Goal: Task Accomplishment & Management: Manage account settings

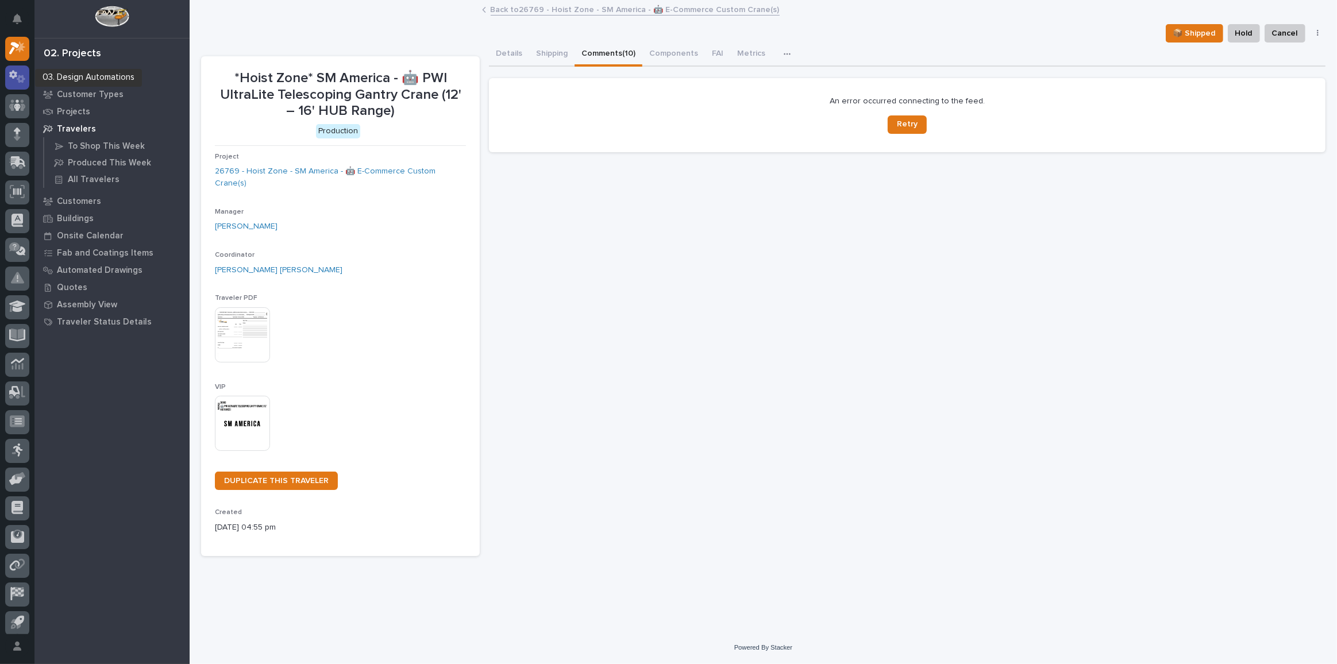
click at [17, 71] on icon at bounding box center [17, 76] width 17 height 13
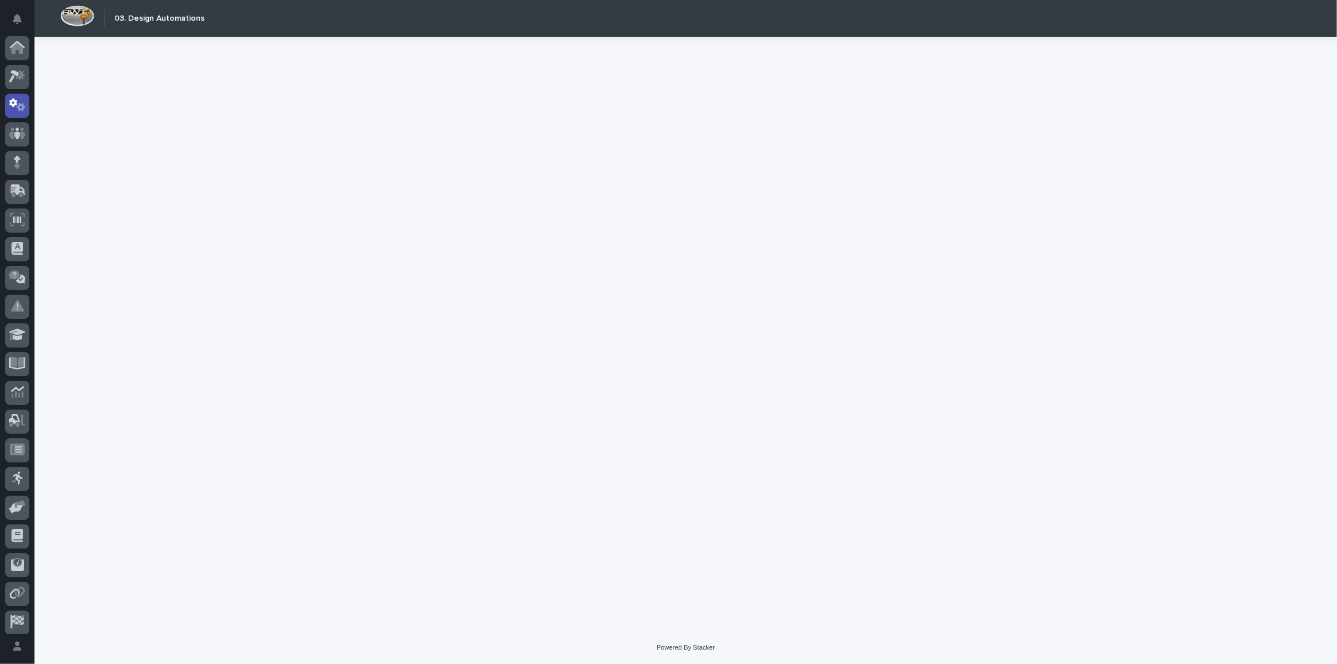
scroll to position [34, 0]
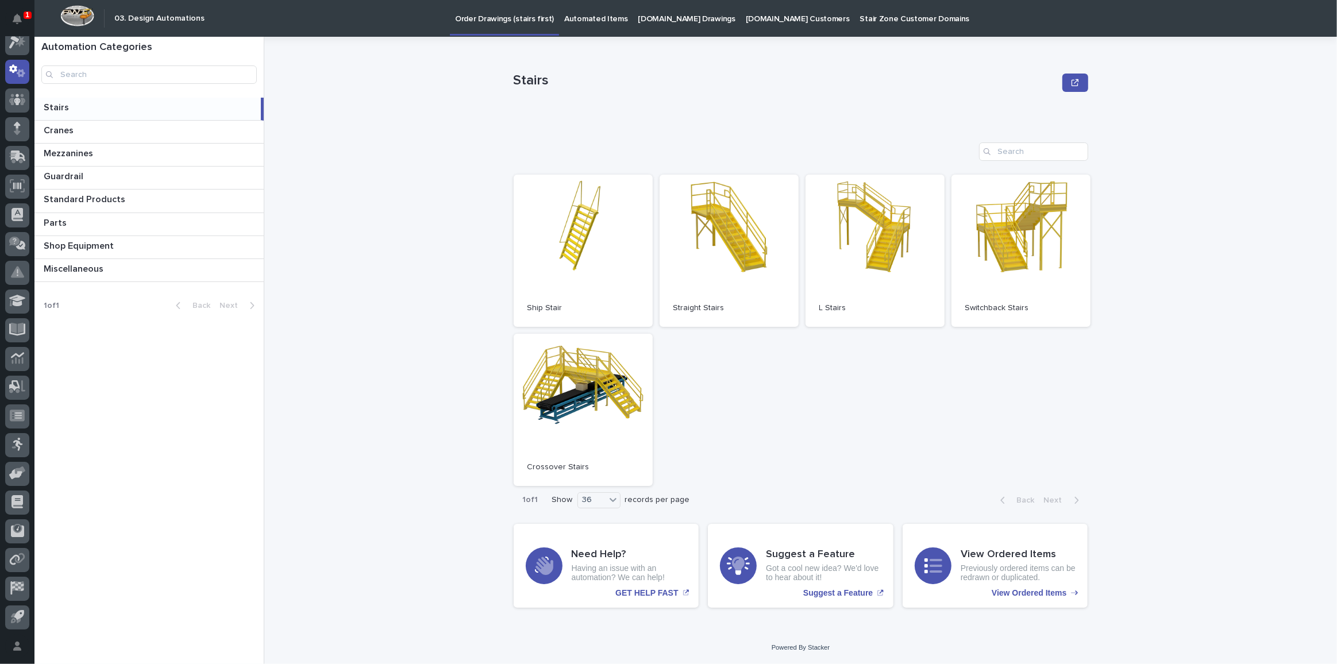
click at [657, 15] on p "[DOMAIN_NAME] Drawings" at bounding box center [687, 12] width 97 height 24
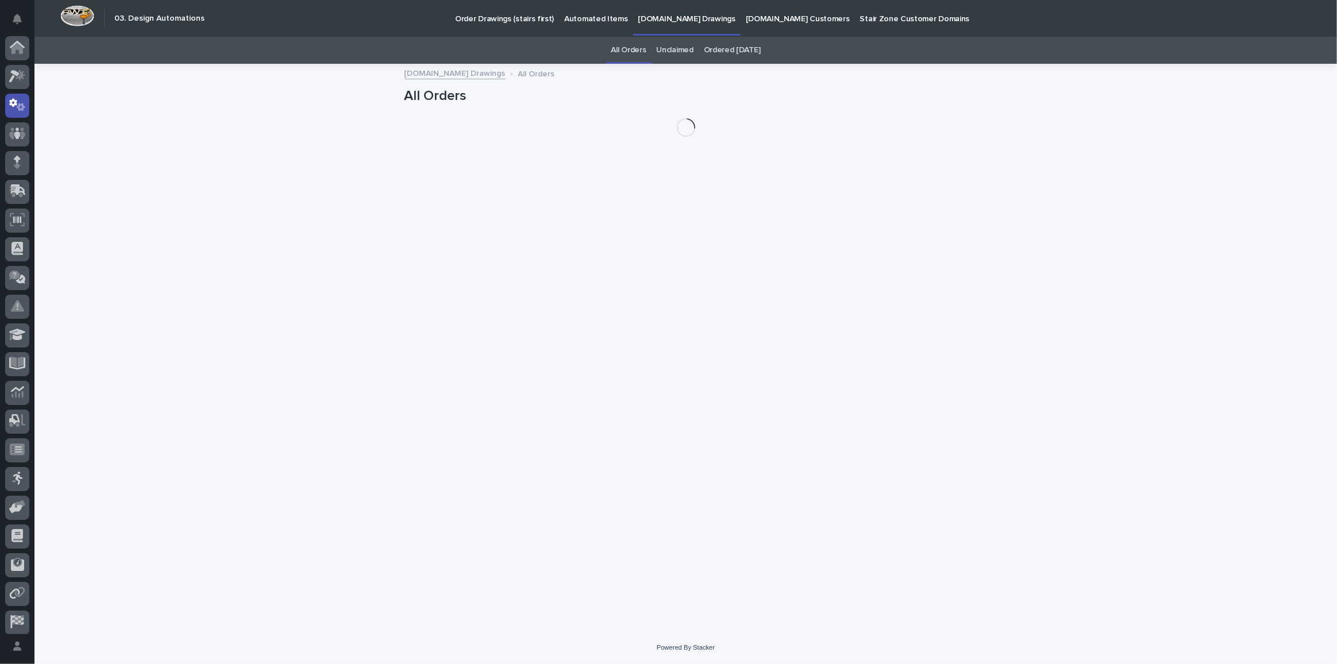
scroll to position [34, 0]
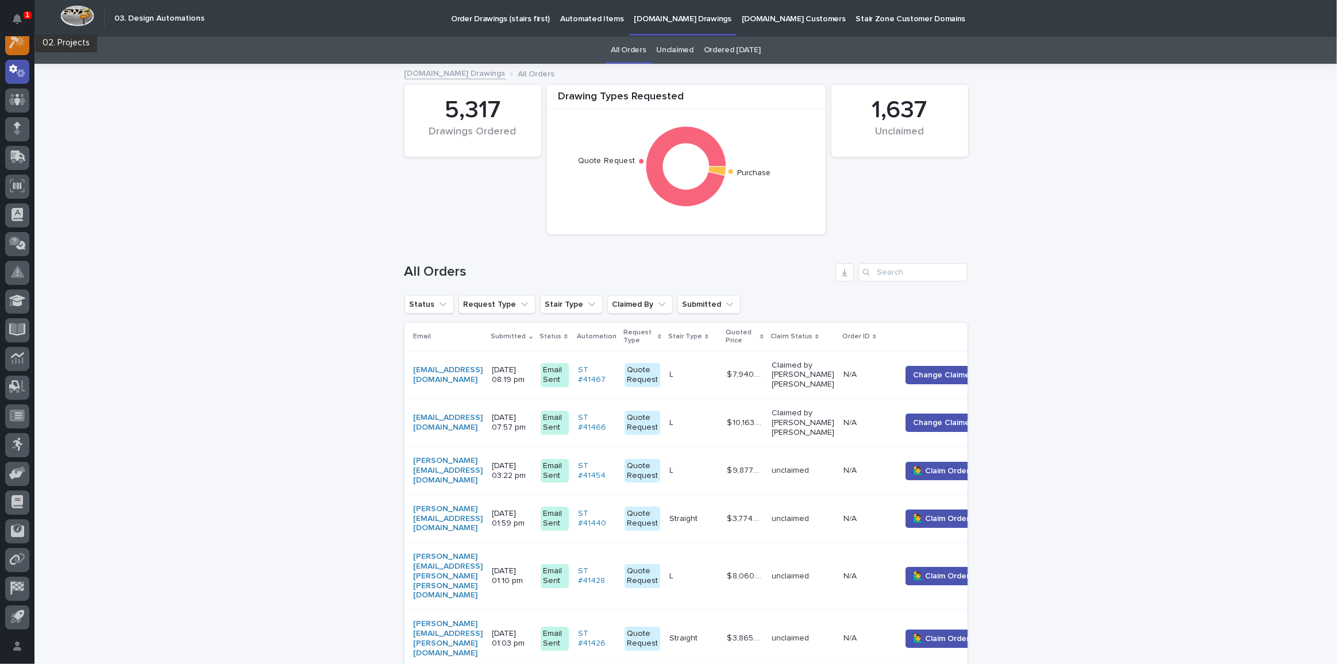
click at [7, 49] on div at bounding box center [17, 43] width 24 height 24
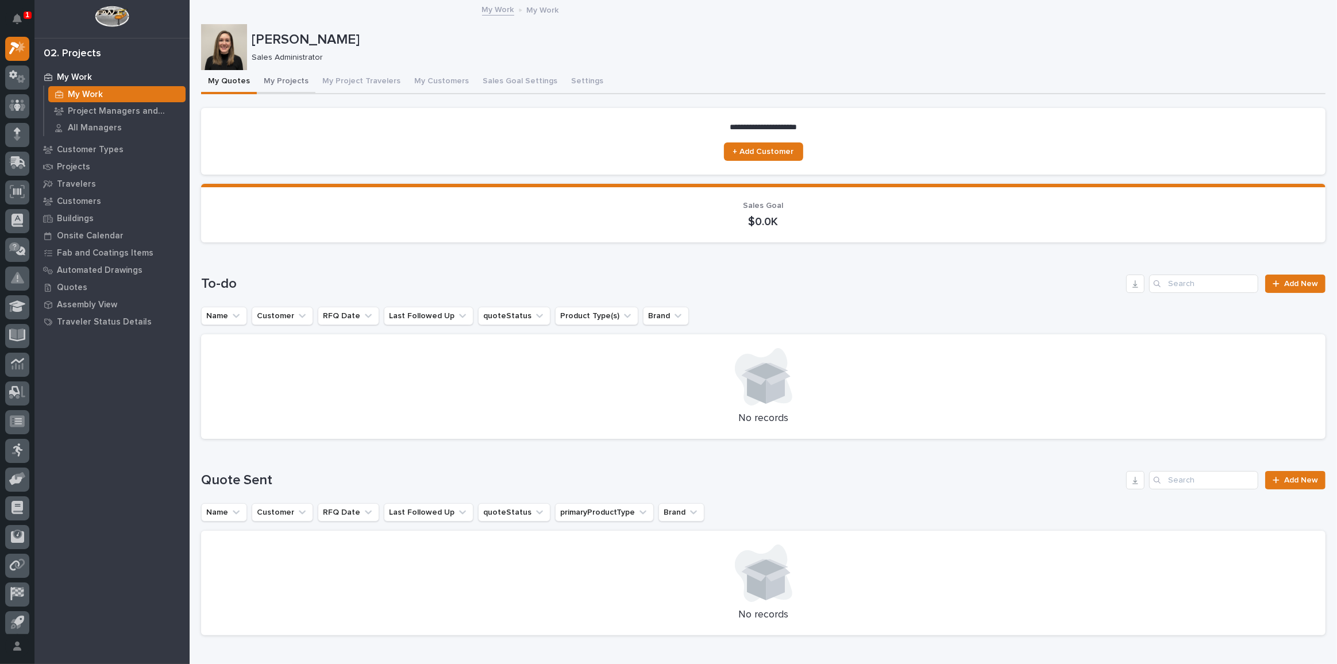
click at [278, 80] on button "My Projects" at bounding box center [286, 82] width 59 height 24
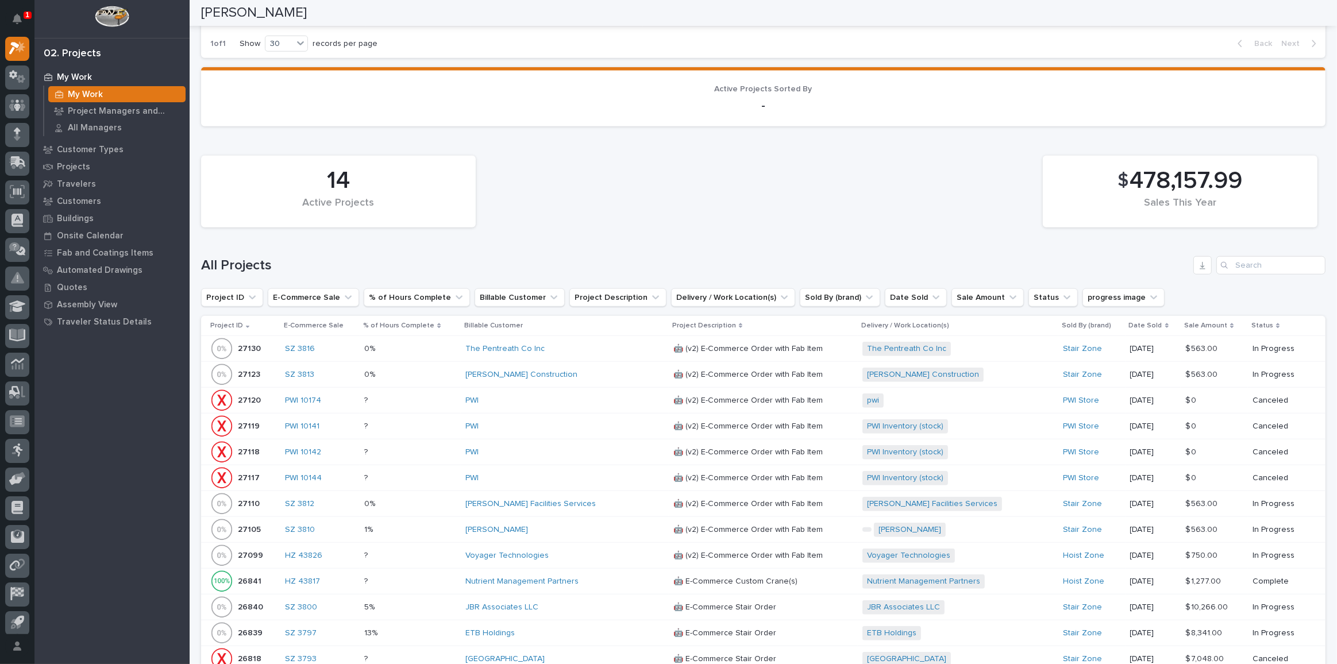
scroll to position [836, 0]
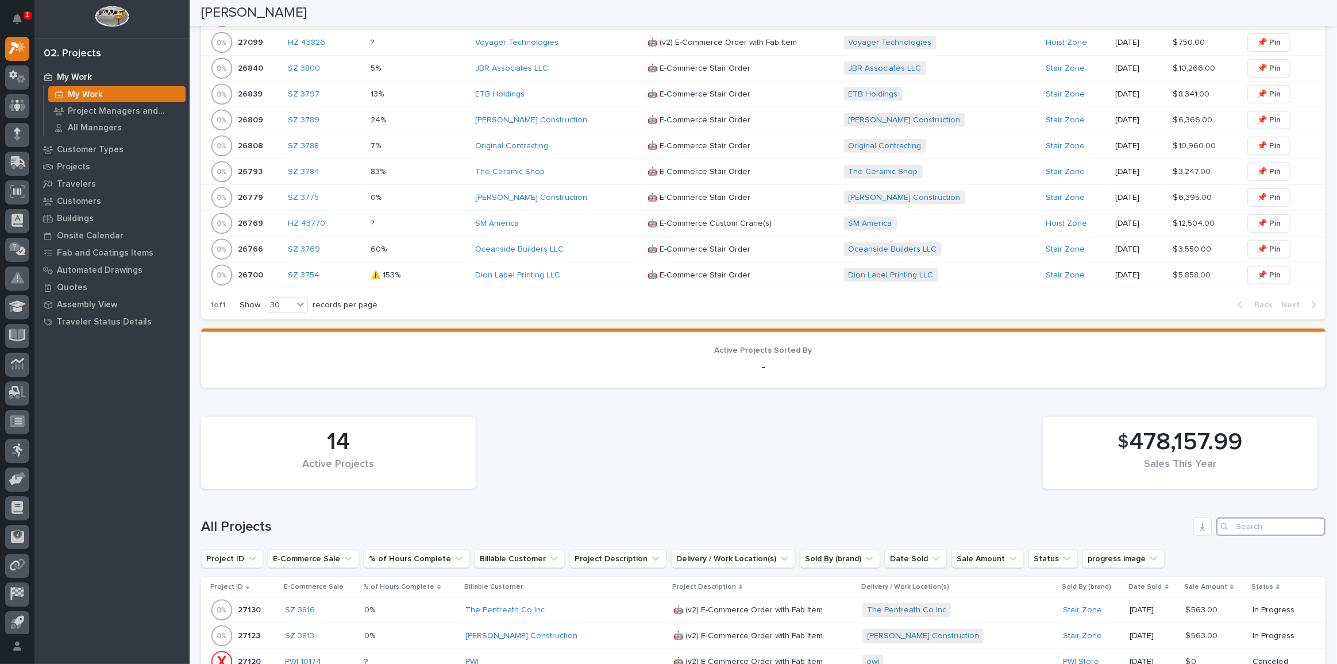
click at [1259, 518] on input "Search" at bounding box center [1271, 527] width 109 height 18
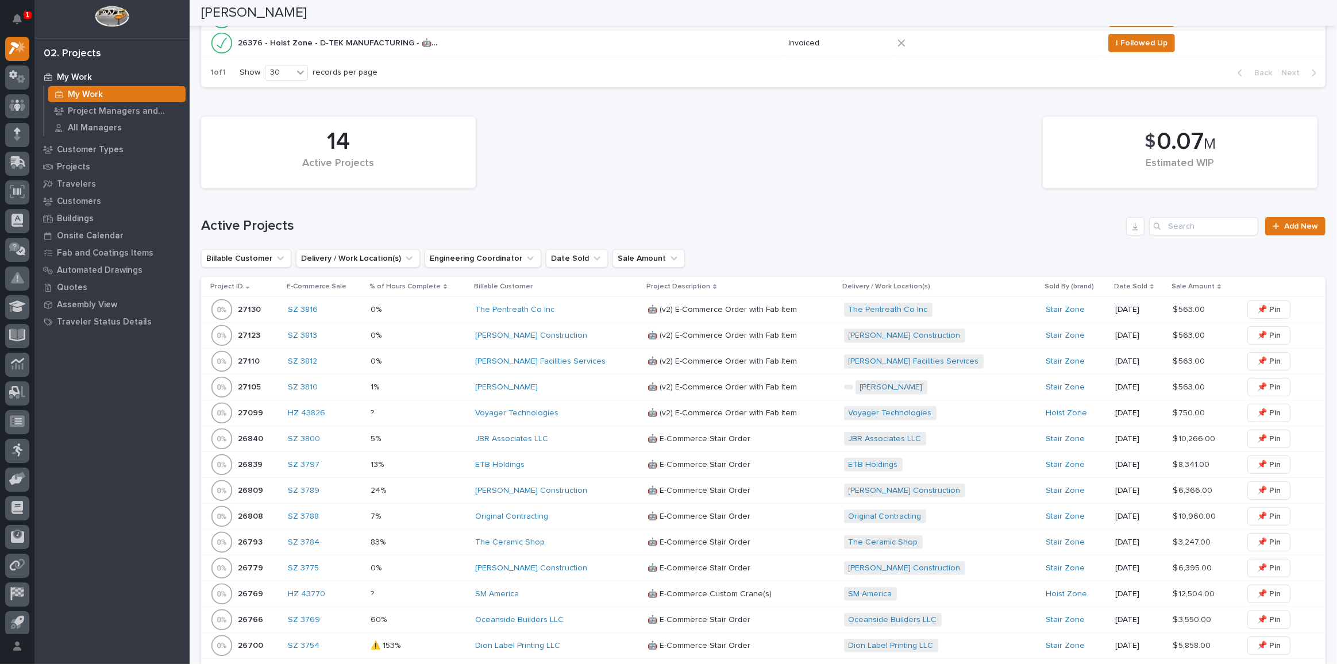
scroll to position [478, 0]
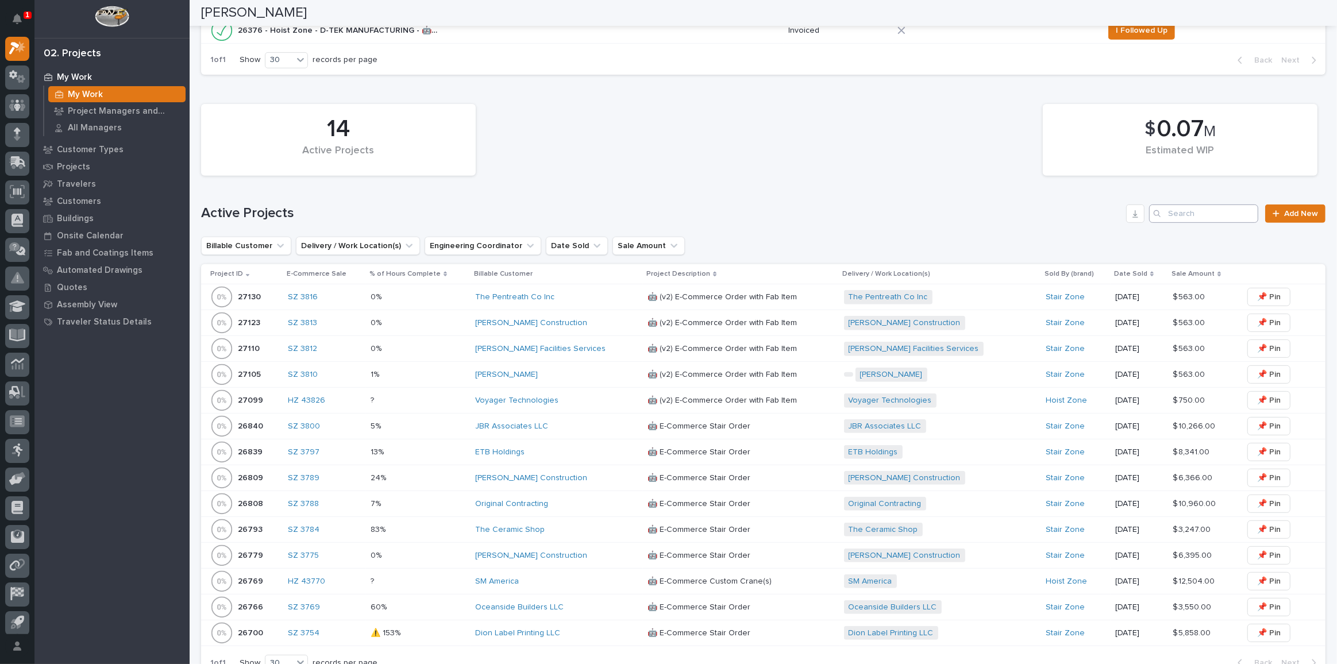
type input "nutrient"
click at [1194, 212] on input "Search" at bounding box center [1203, 214] width 109 height 18
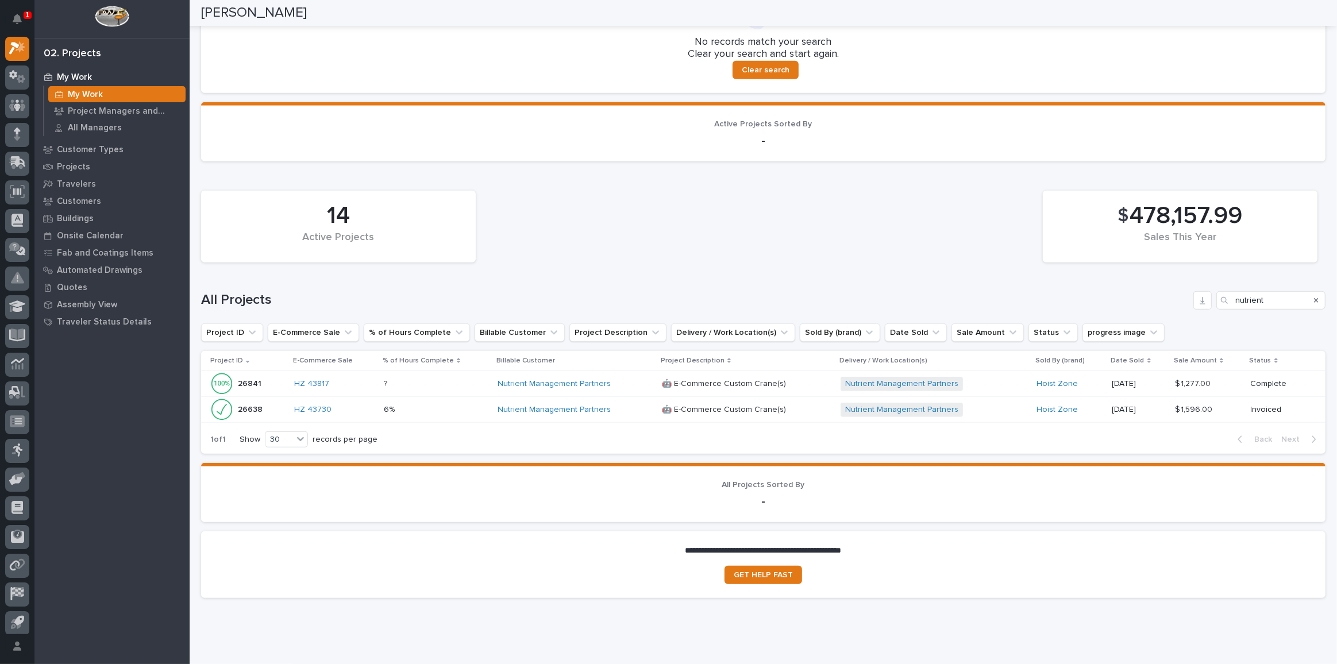
scroll to position [814, 0]
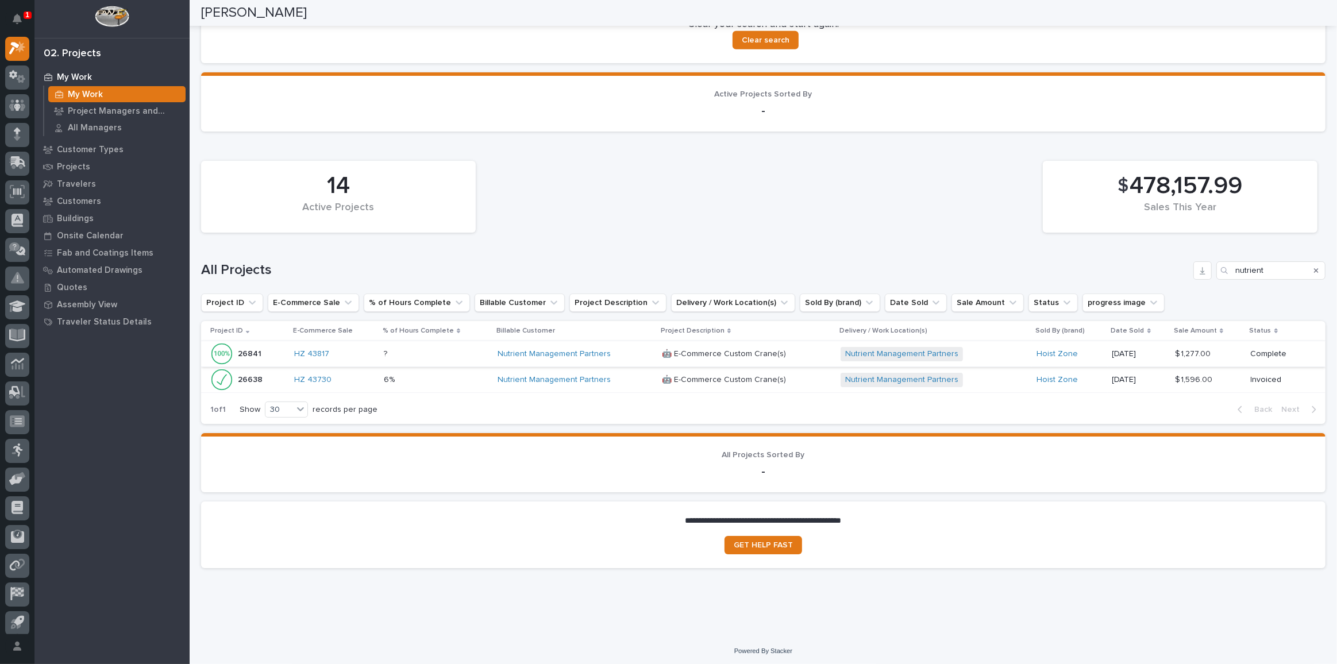
type input "nutr"
click at [434, 352] on p at bounding box center [436, 354] width 105 height 10
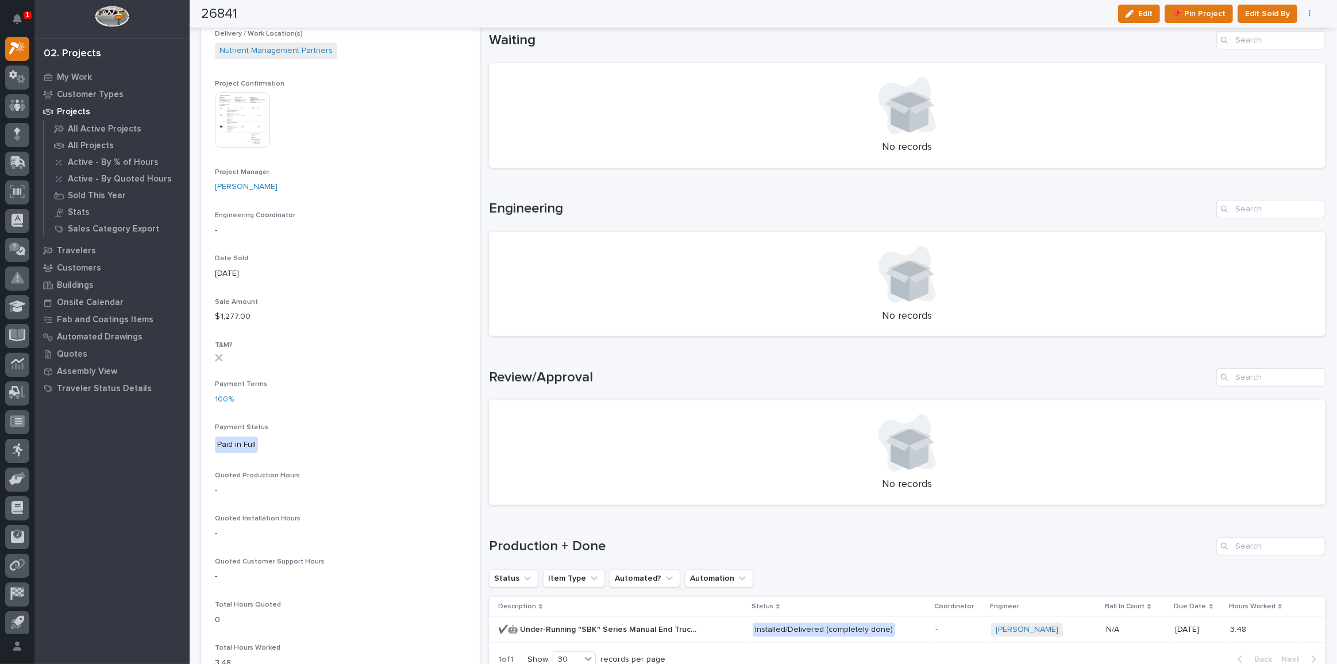
scroll to position [679, 0]
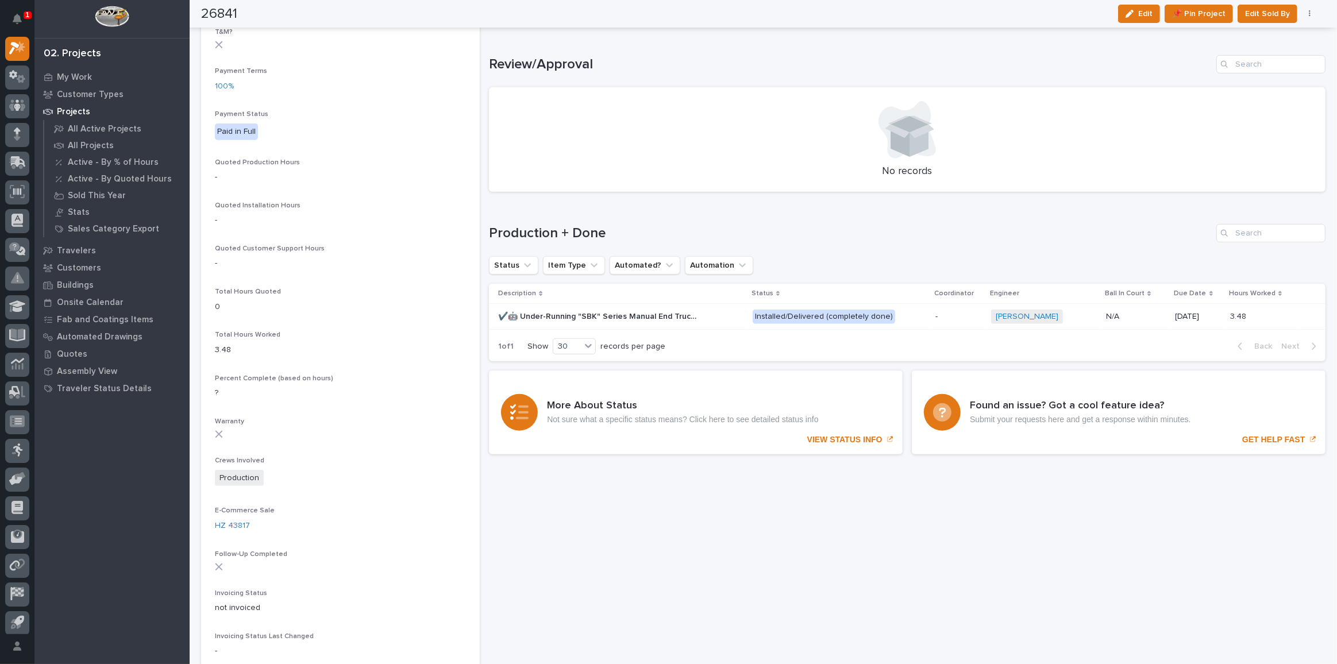
click at [728, 313] on div "✔️🤖 Under-Running "SBK" Series Manual End Truck Set ✔️🤖 Under-Running "SBK" Ser…" at bounding box center [620, 316] width 245 height 19
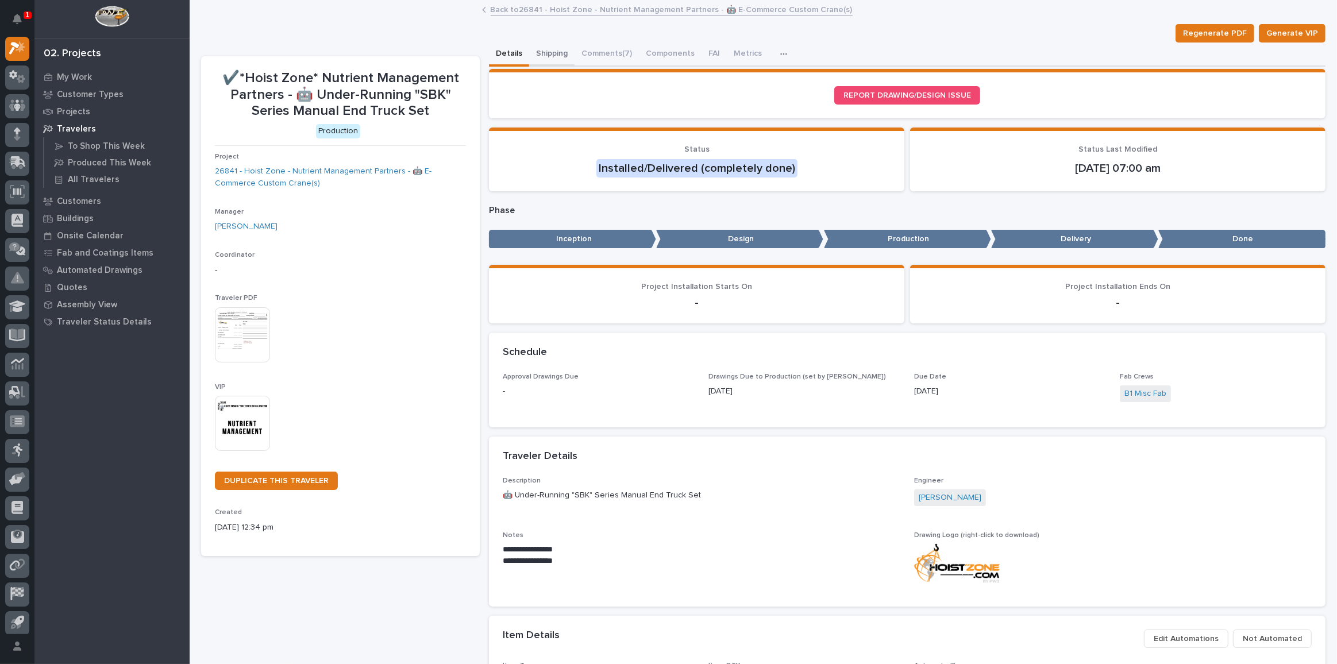
click at [546, 51] on button "Shipping" at bounding box center [551, 55] width 45 height 24
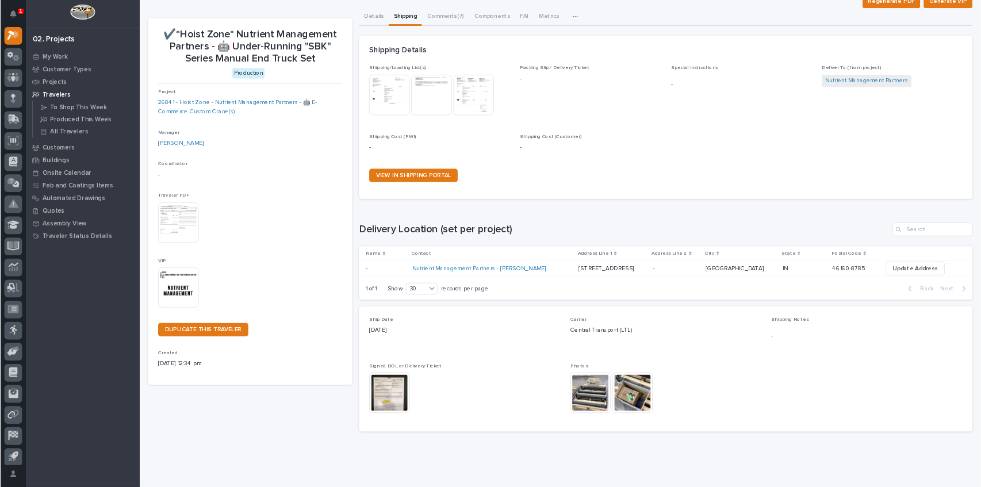
scroll to position [53, 0]
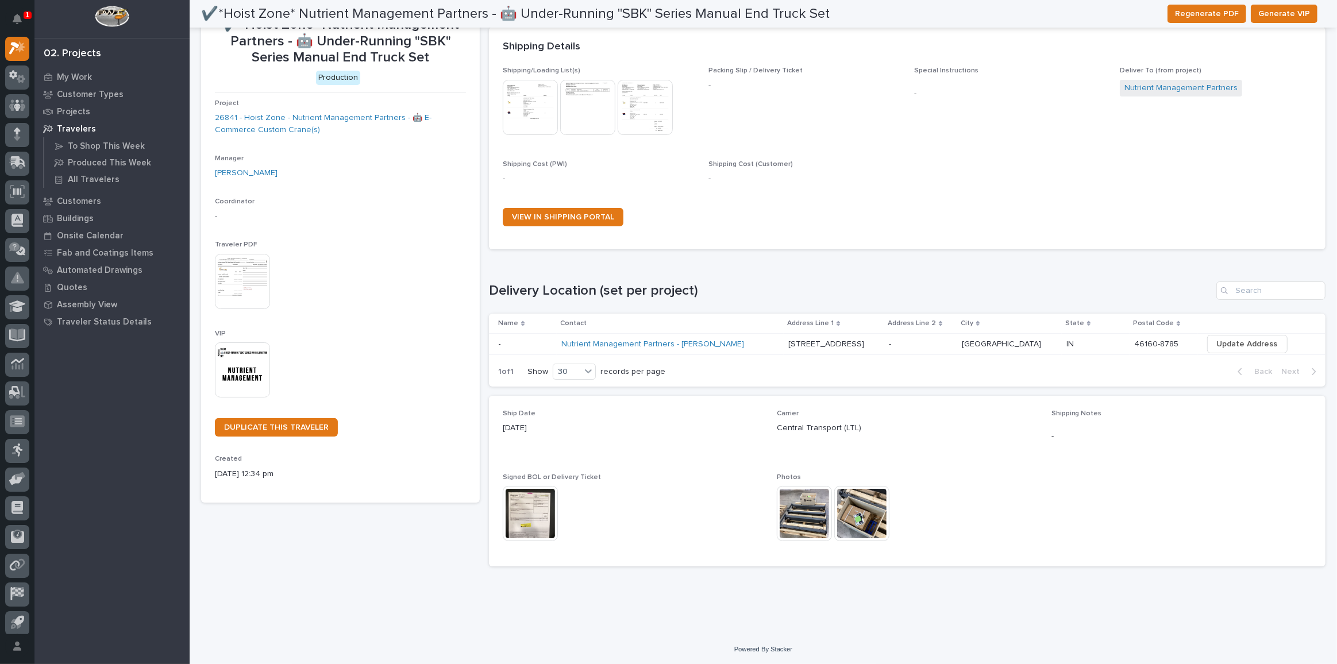
click at [526, 521] on img at bounding box center [530, 513] width 55 height 55
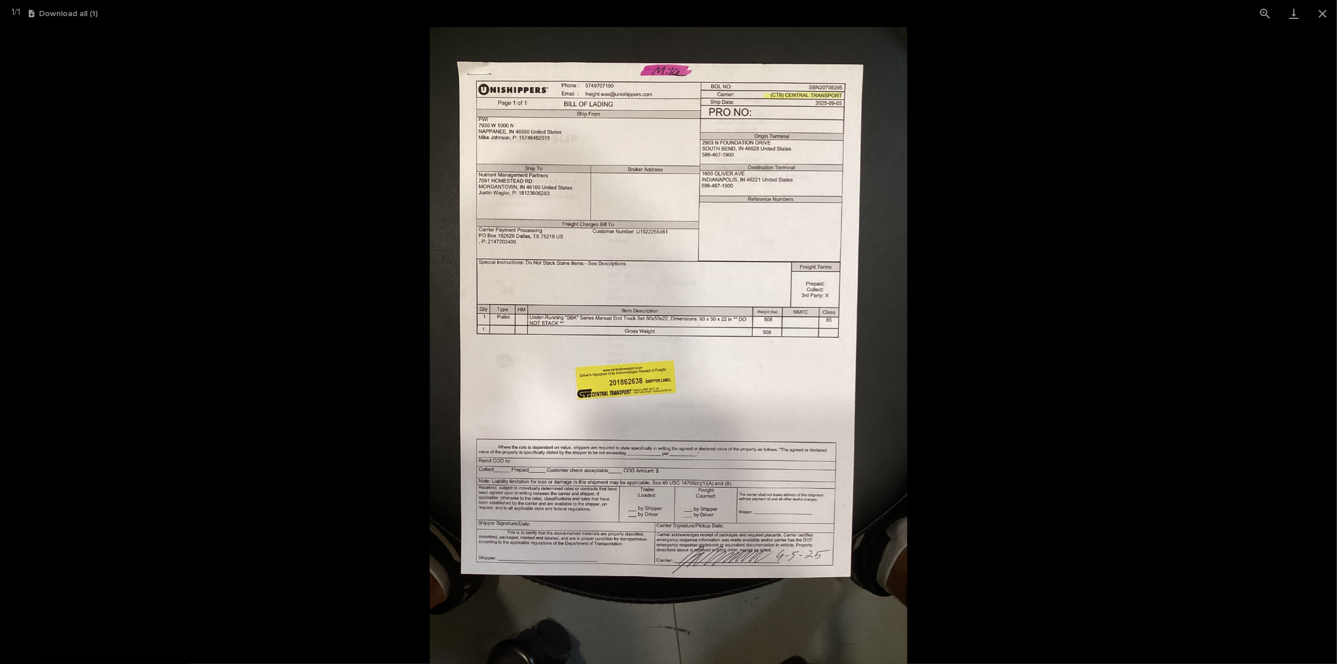
scroll to position [28, 0]
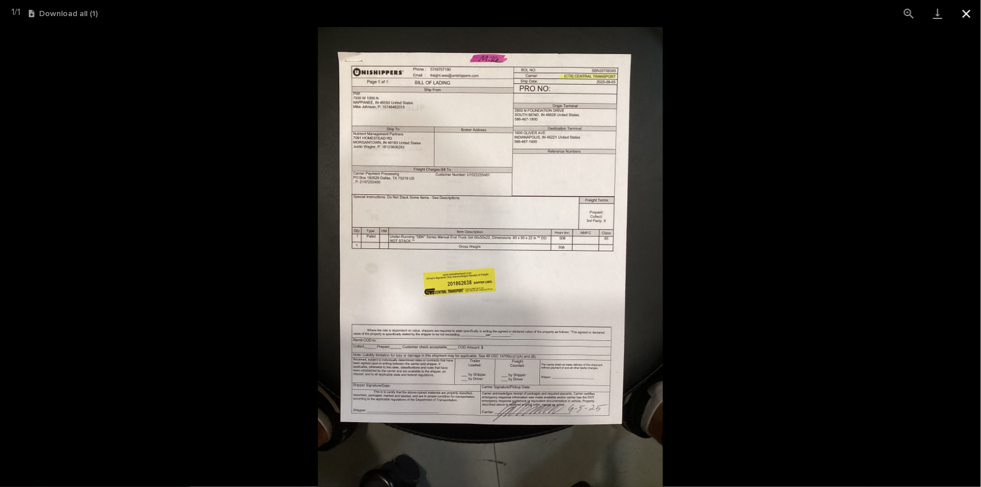
click at [967, 13] on button "Close gallery" at bounding box center [966, 13] width 29 height 27
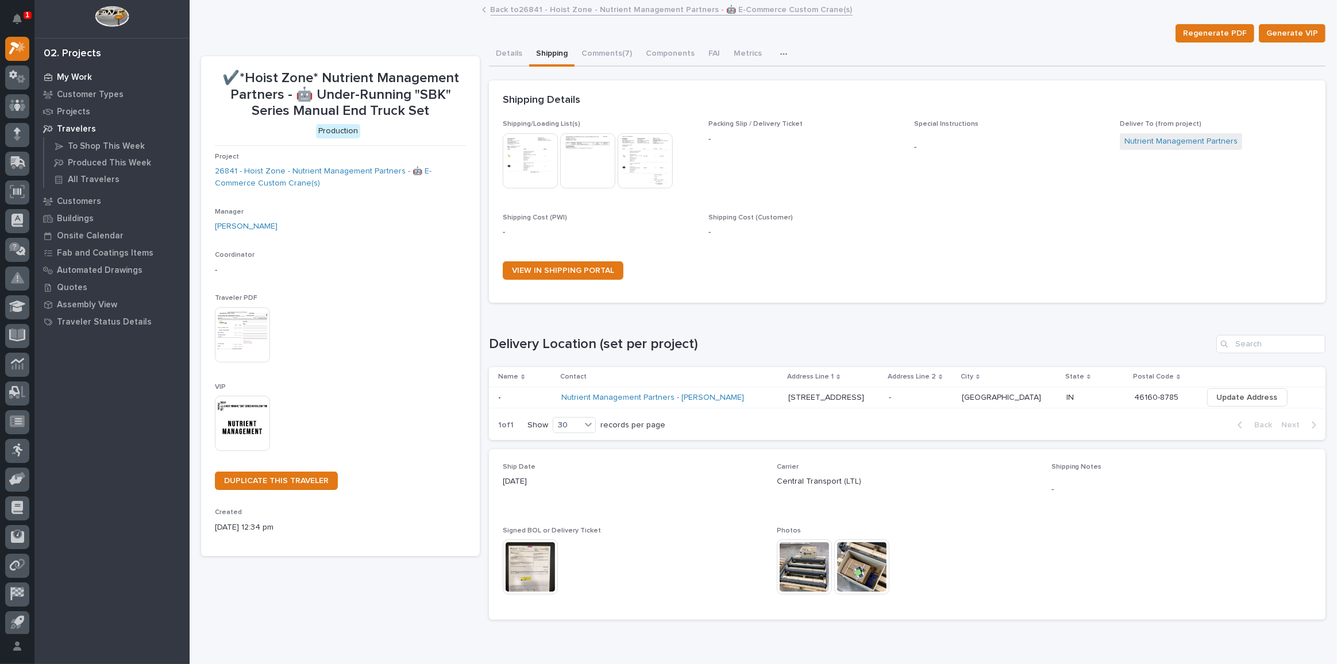
click at [72, 78] on p "My Work" at bounding box center [74, 77] width 35 height 10
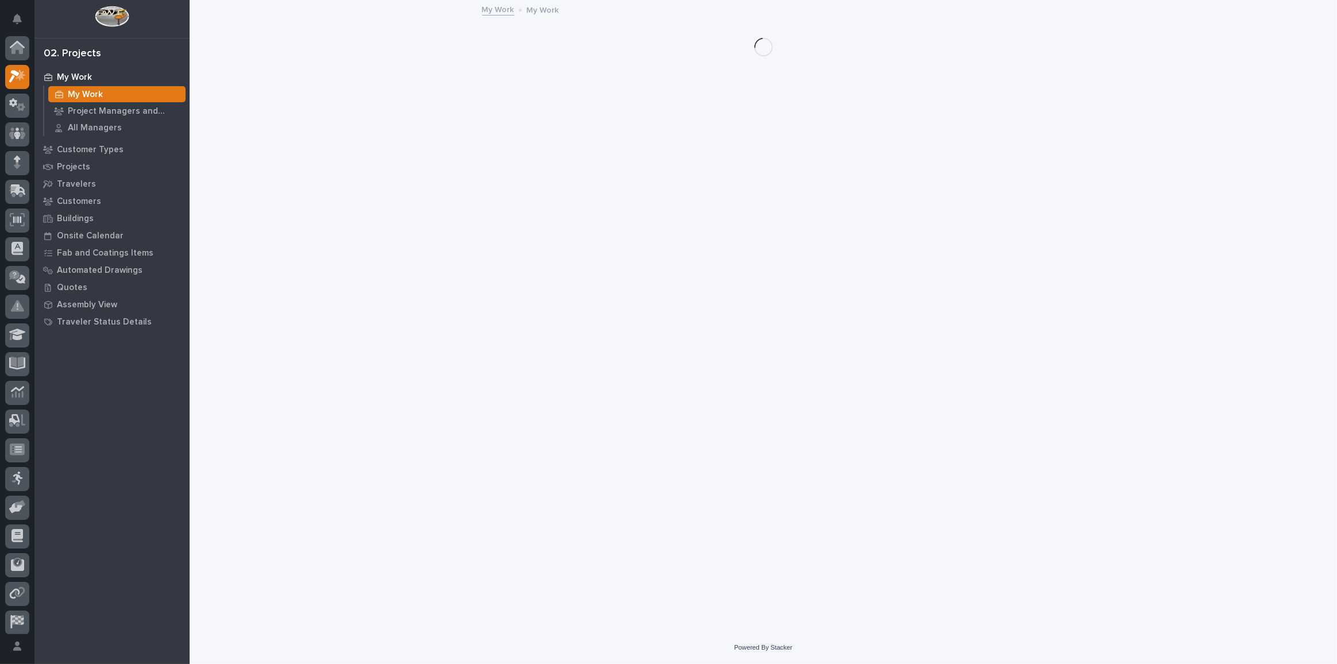
scroll to position [28, 0]
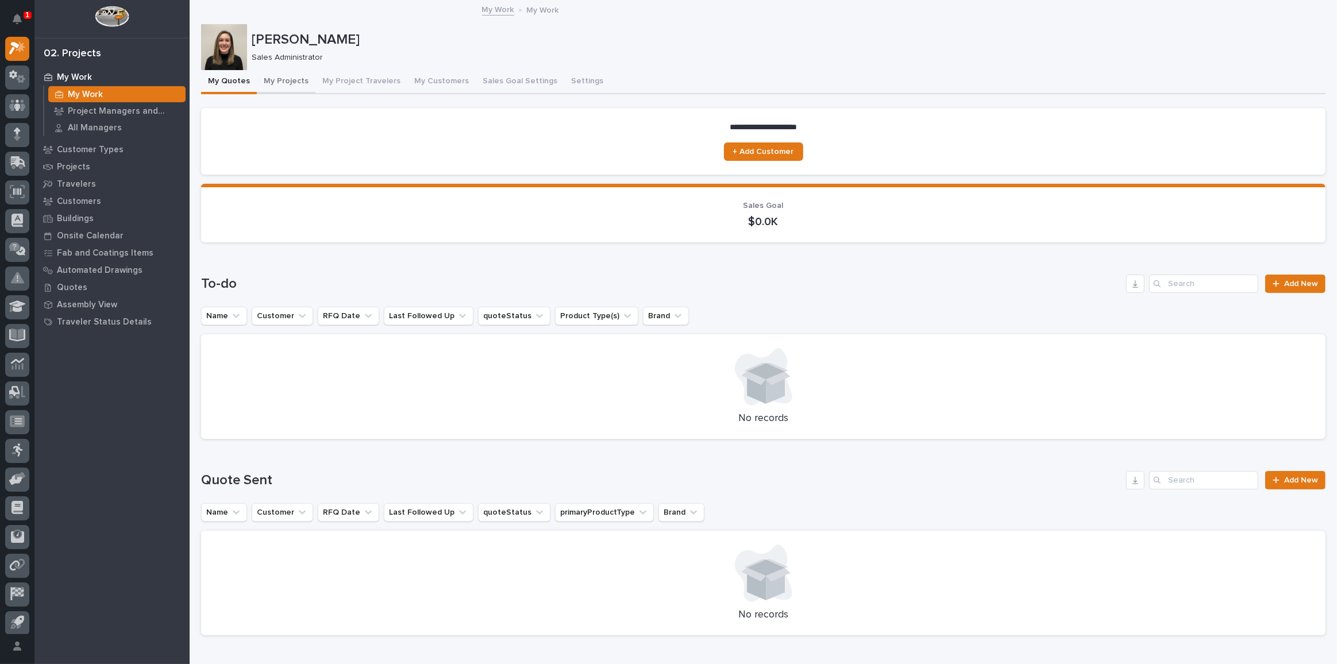
click at [280, 81] on button "My Projects" at bounding box center [286, 82] width 59 height 24
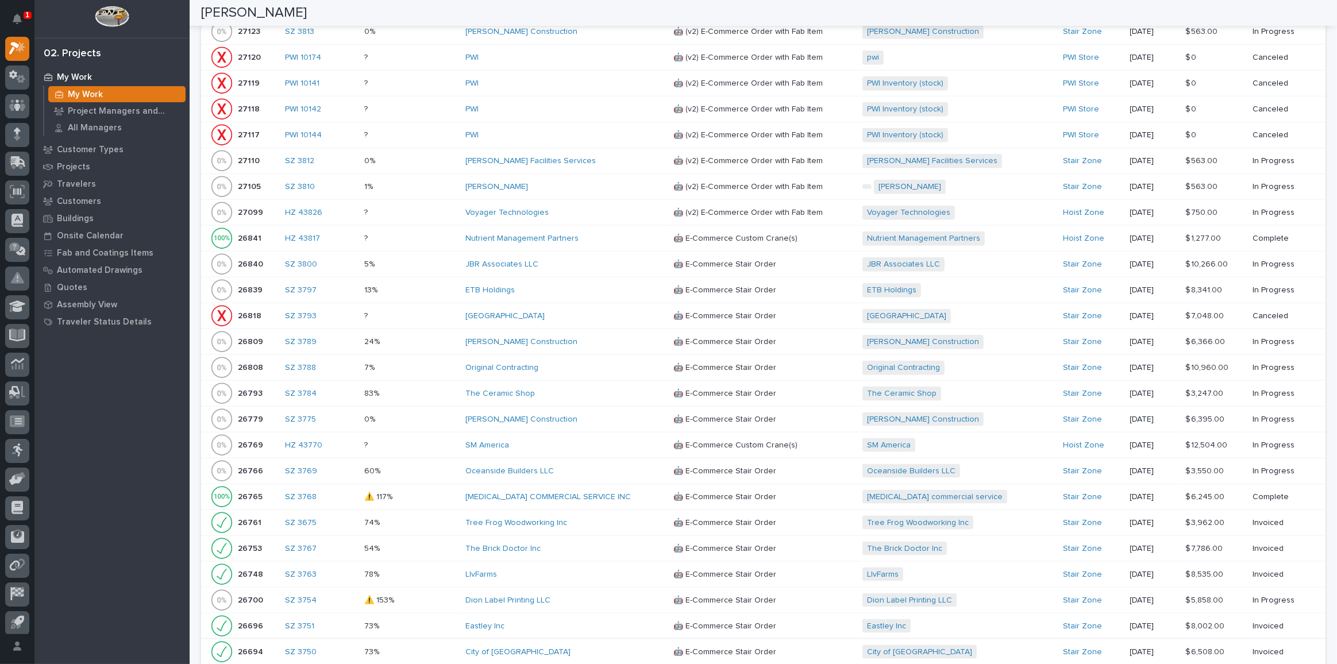
scroll to position [1306, 0]
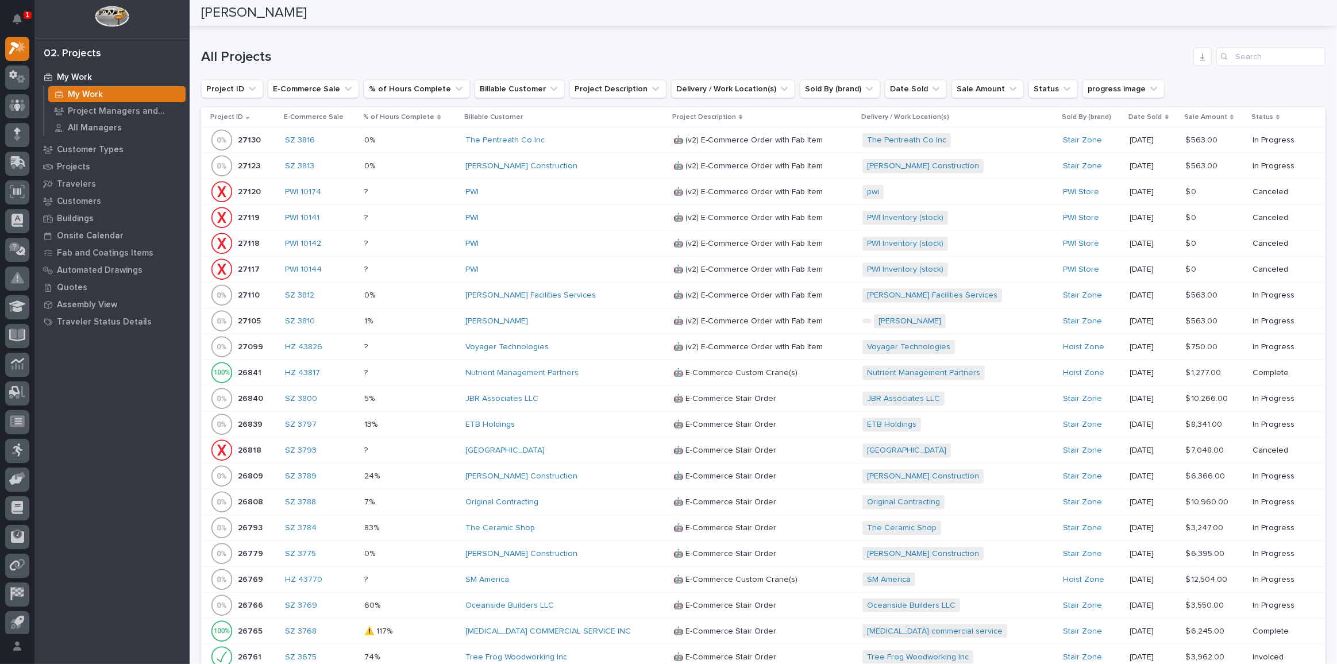
click at [535, 420] on div "ETB Holdings" at bounding box center [565, 425] width 199 height 10
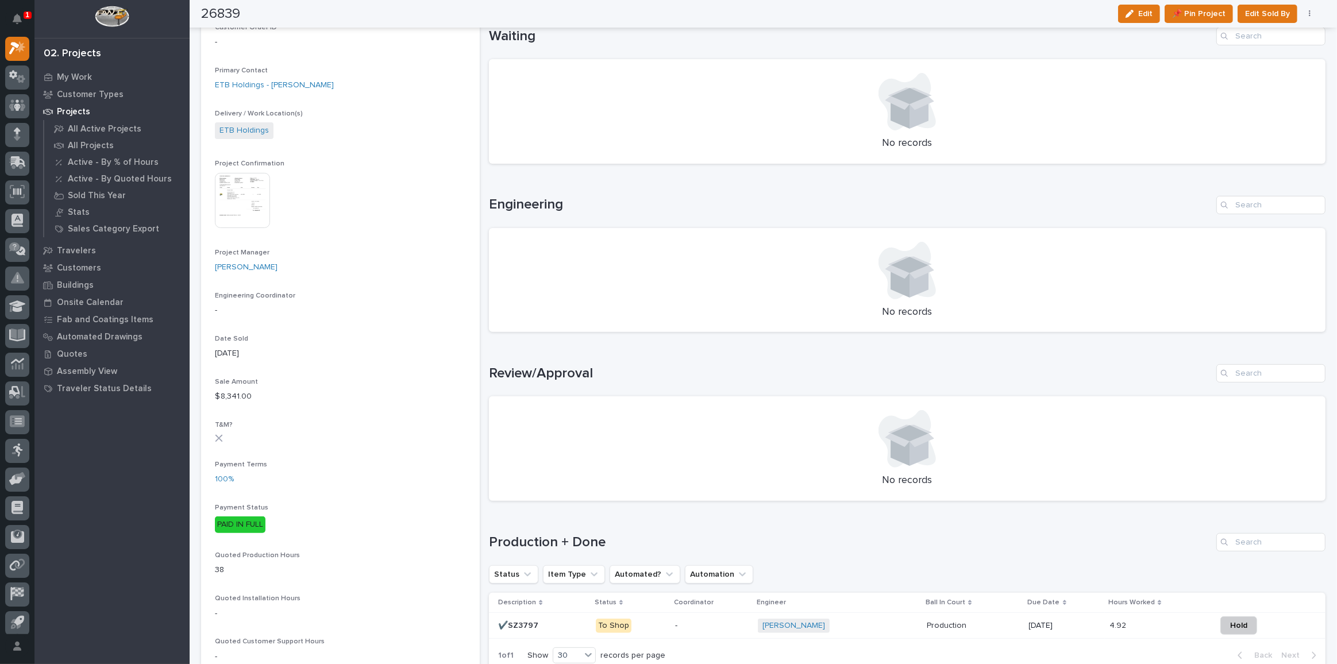
scroll to position [522, 0]
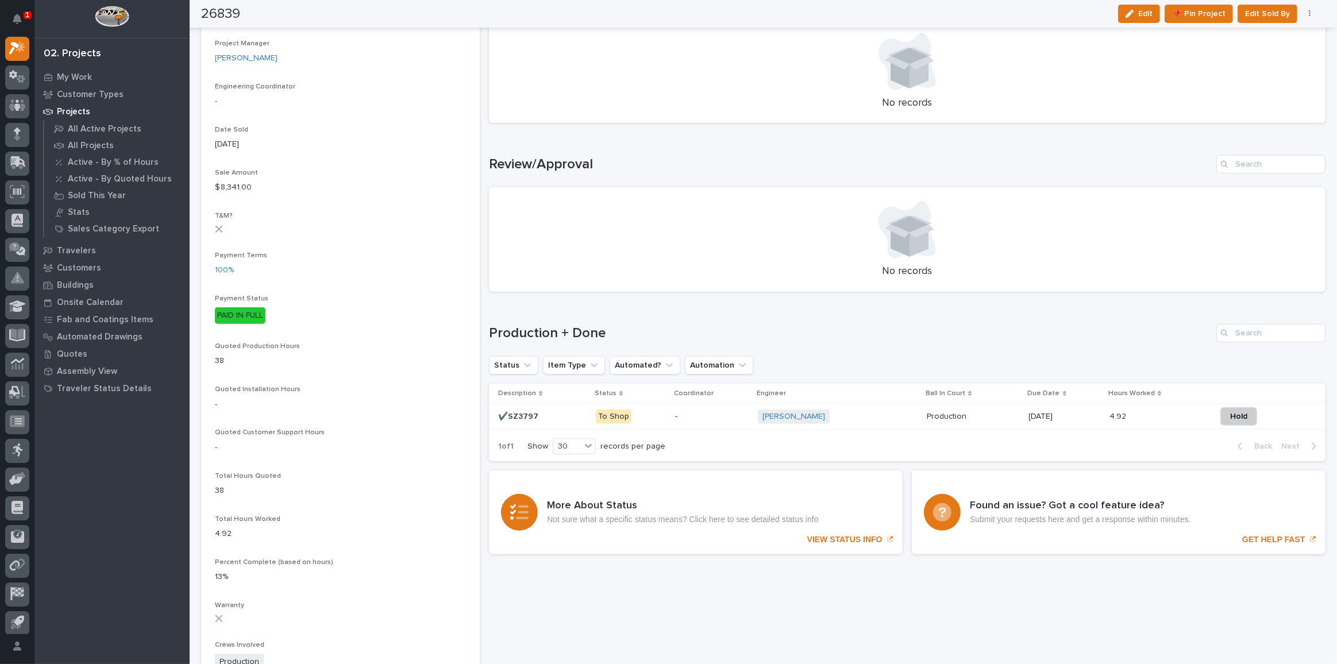
click at [703, 418] on p "-" at bounding box center [712, 417] width 74 height 10
